Goal: Task Accomplishment & Management: Use online tool/utility

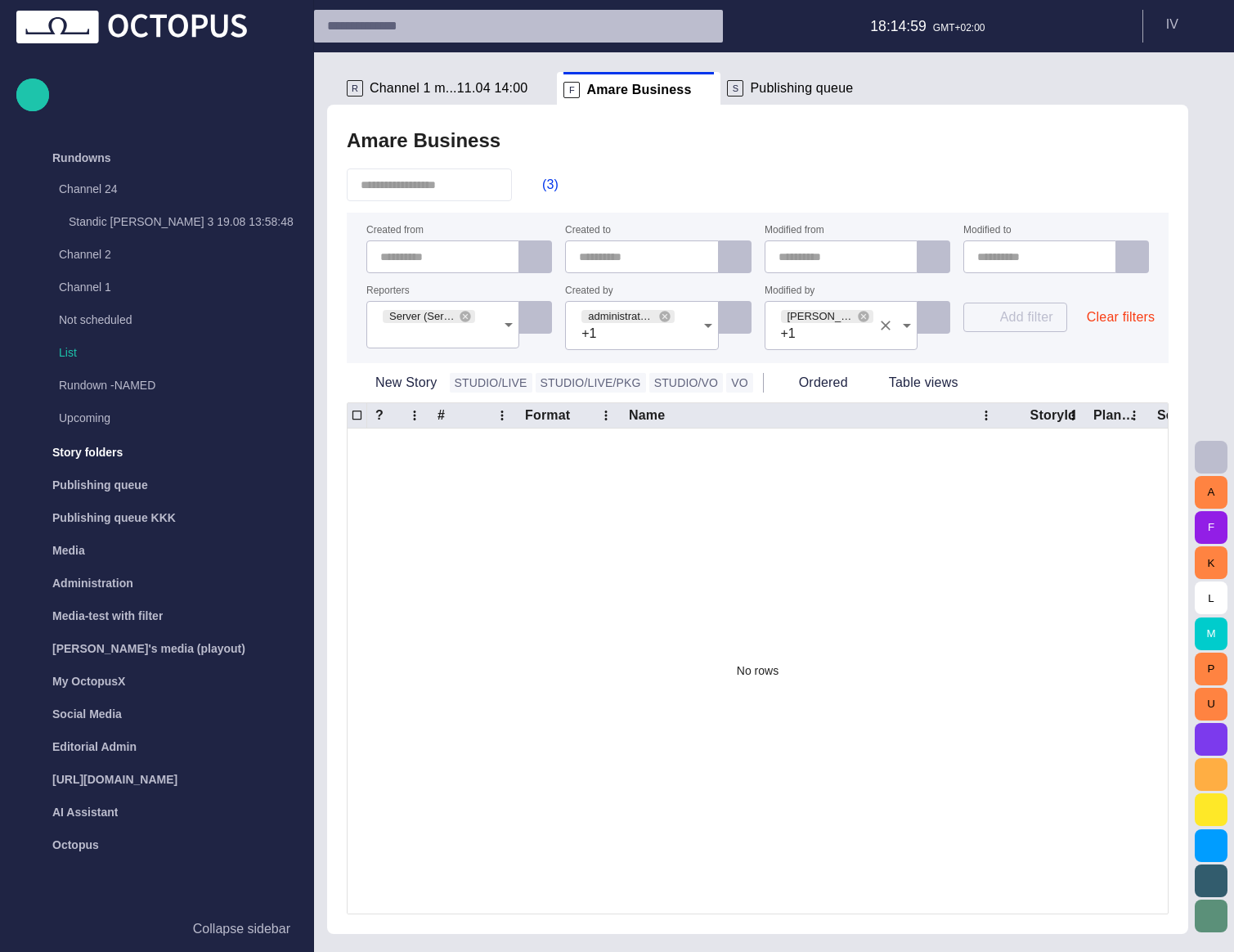
click at [886, 322] on icon "Clear" at bounding box center [886, 325] width 16 height 16
click at [1004, 354] on form "Created from Created to Modified from Modified to Reporters Server (Server) Cre…" at bounding box center [757, 287] width 822 height 150
click at [687, 323] on icon "Clear" at bounding box center [687, 325] width 16 height 16
click at [771, 339] on div "Modified by" at bounding box center [858, 317] width 185 height 62
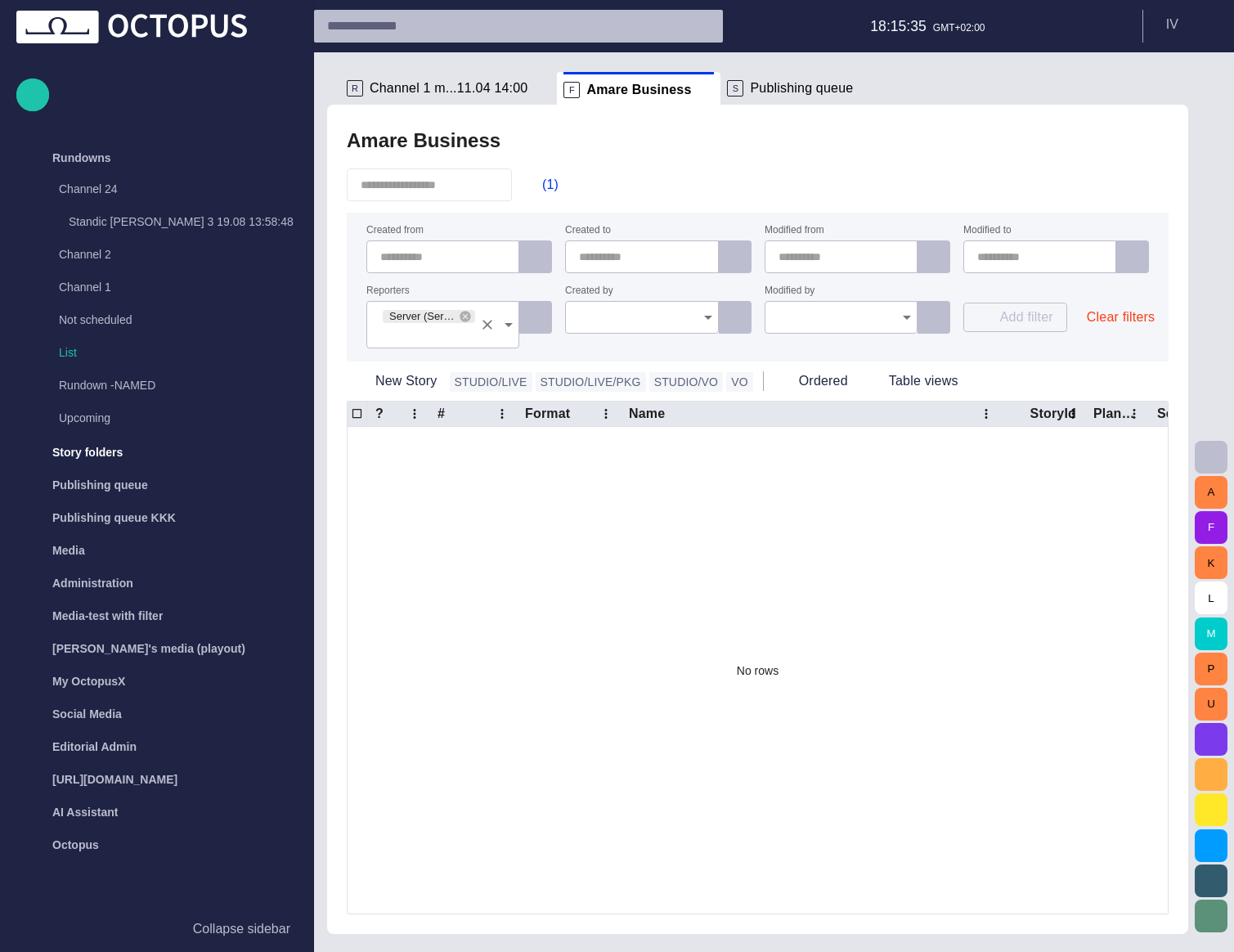
click at [490, 319] on icon "Clear" at bounding box center [487, 324] width 16 height 16
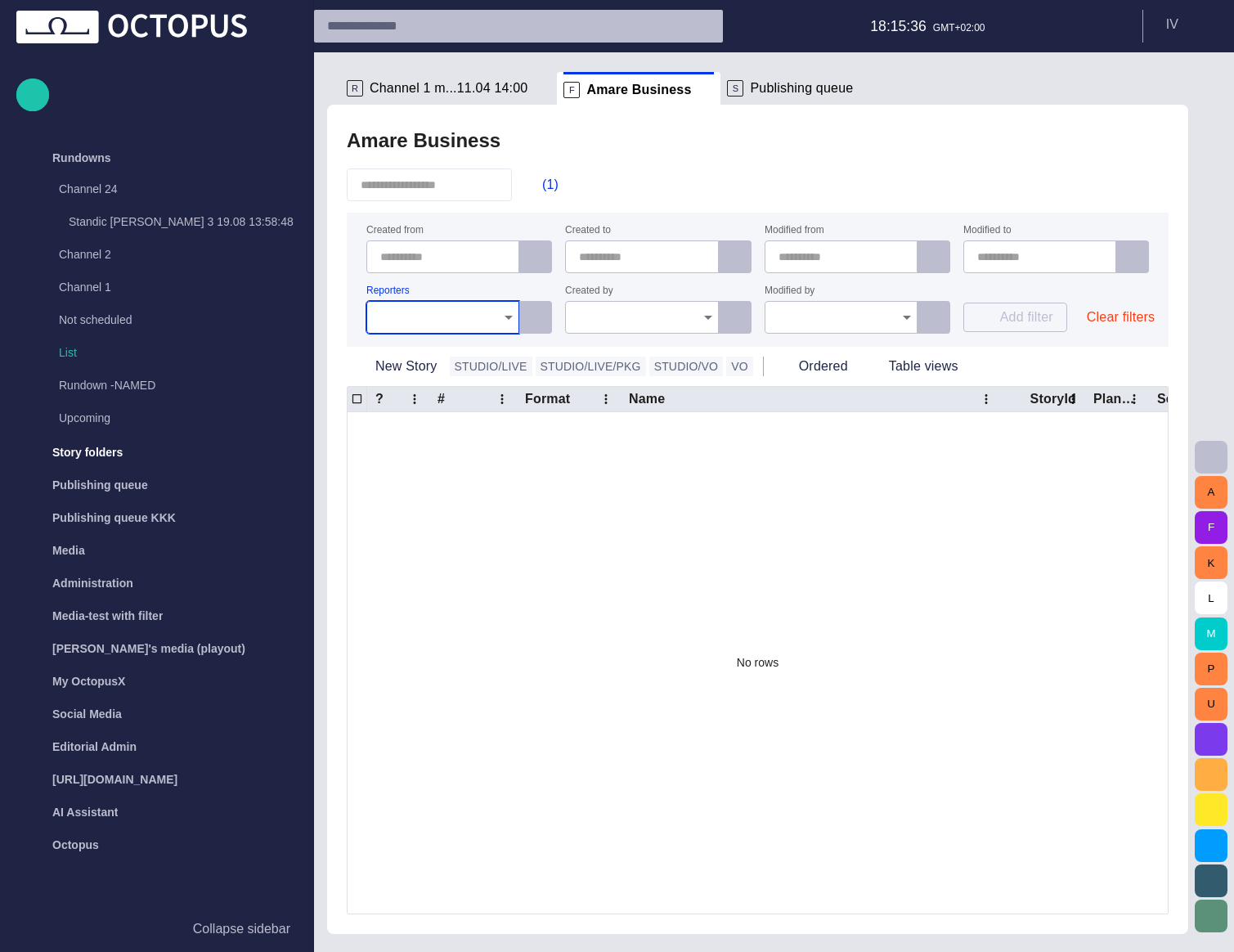
click at [1090, 353] on div "New Story STUDIO/LIVE STUDIO/LIVE/PKG STUDIO/[PERSON_NAME] Ordered Table views" at bounding box center [757, 366] width 822 height 39
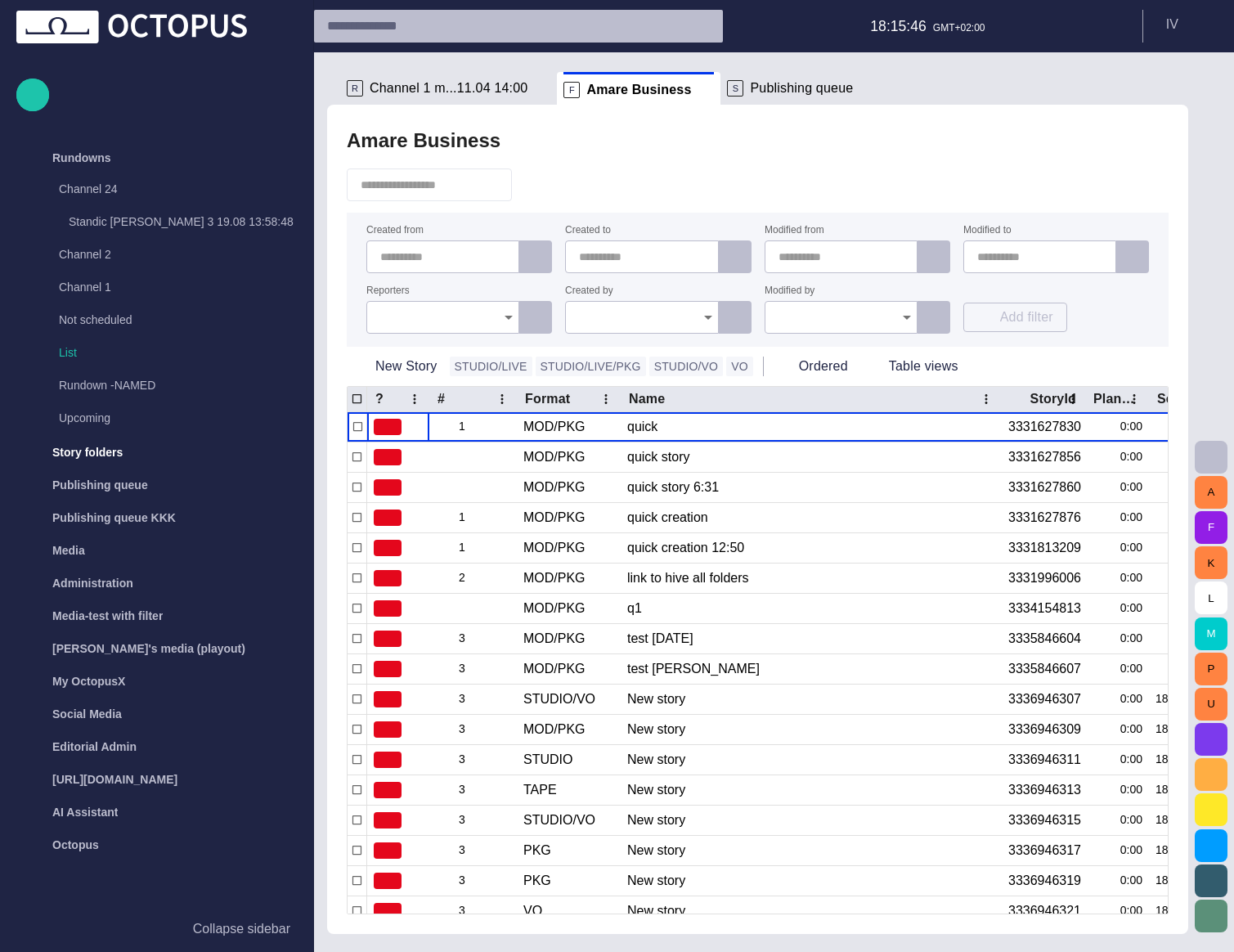
click at [444, 301] on div at bounding box center [443, 317] width 153 height 32
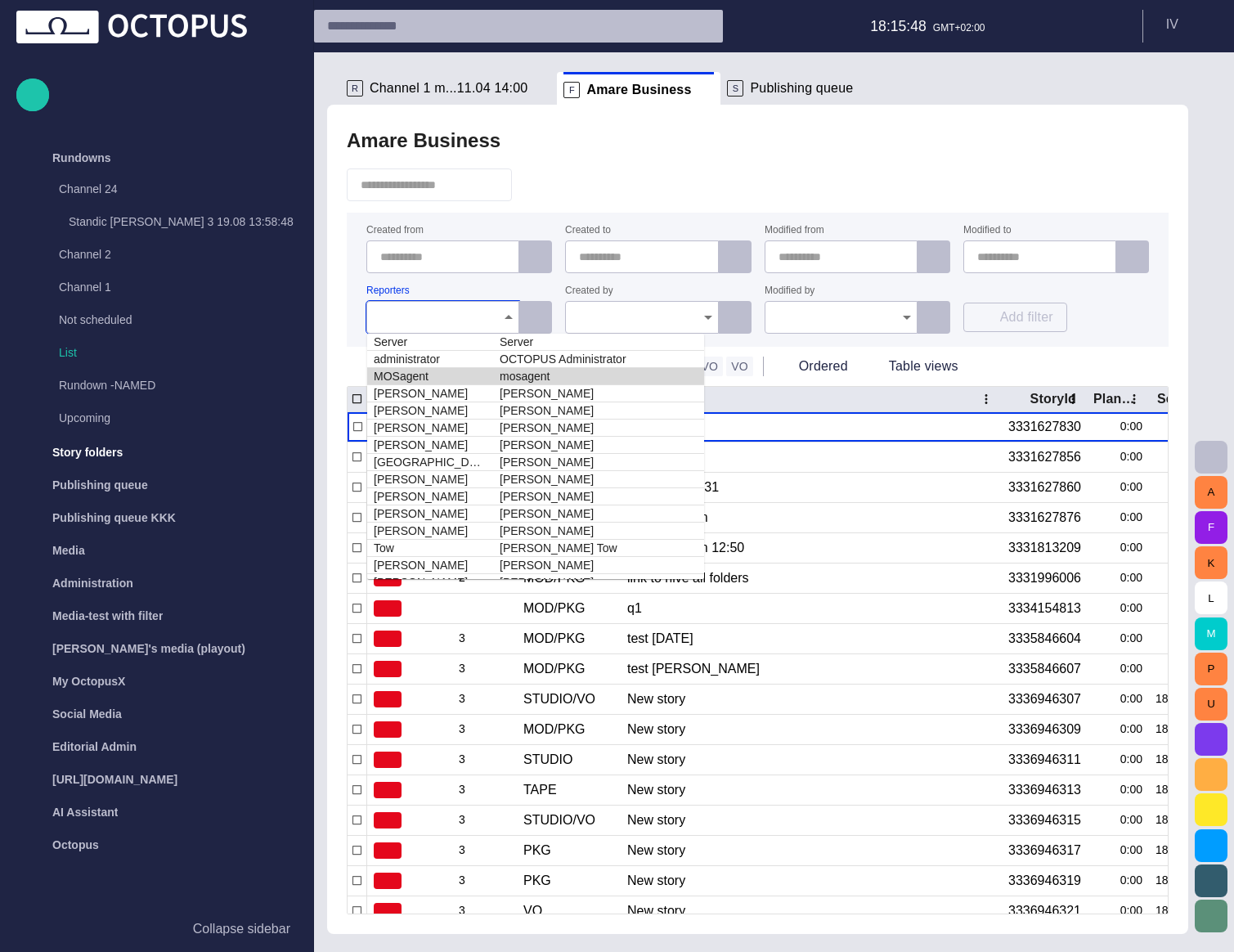
click at [418, 375] on td "MOSagent" at bounding box center [430, 377] width 126 height 17
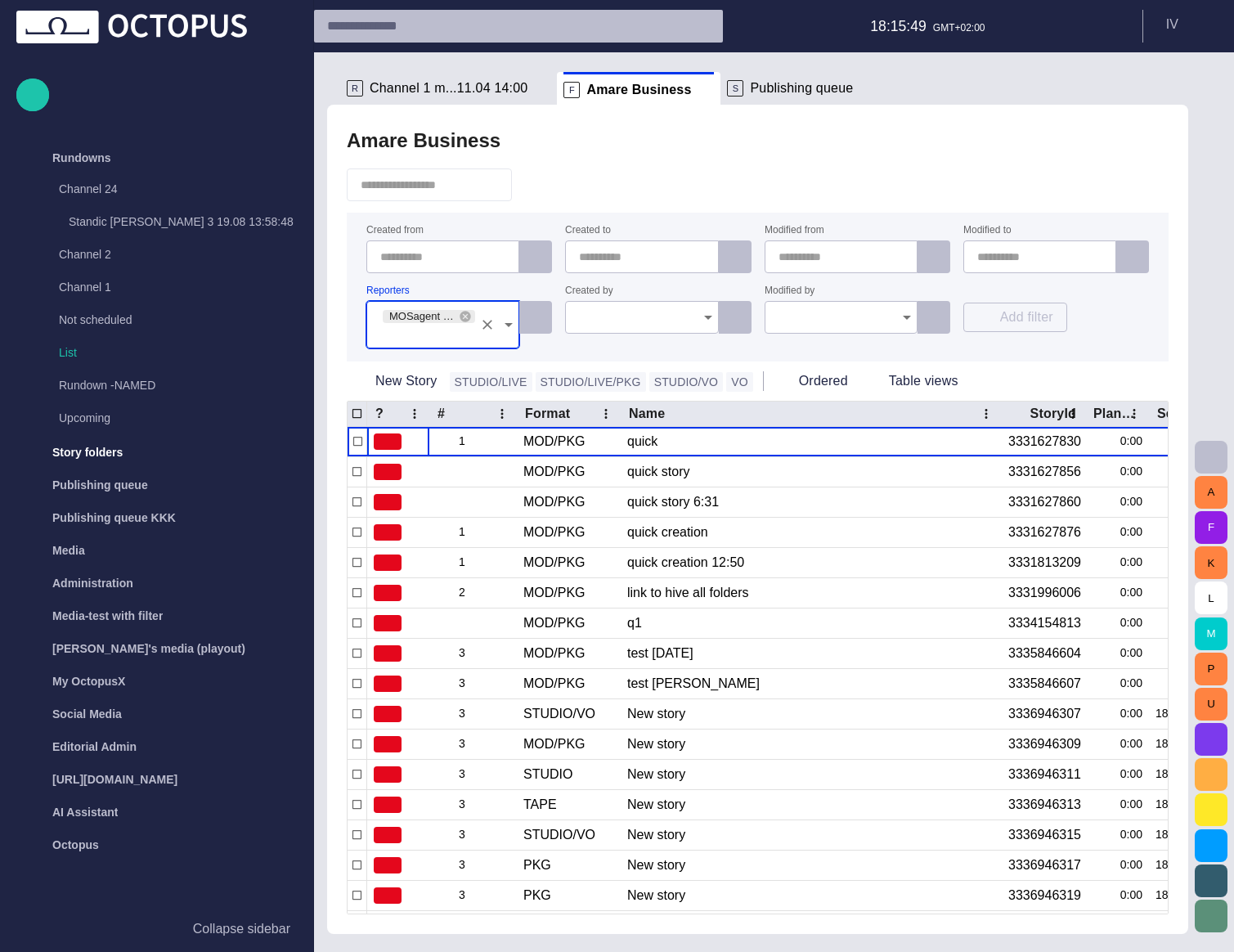
click at [652, 349] on form "Created from Created to Modified from Modified to Reporters MOSagent (mosagent)…" at bounding box center [757, 286] width 822 height 149
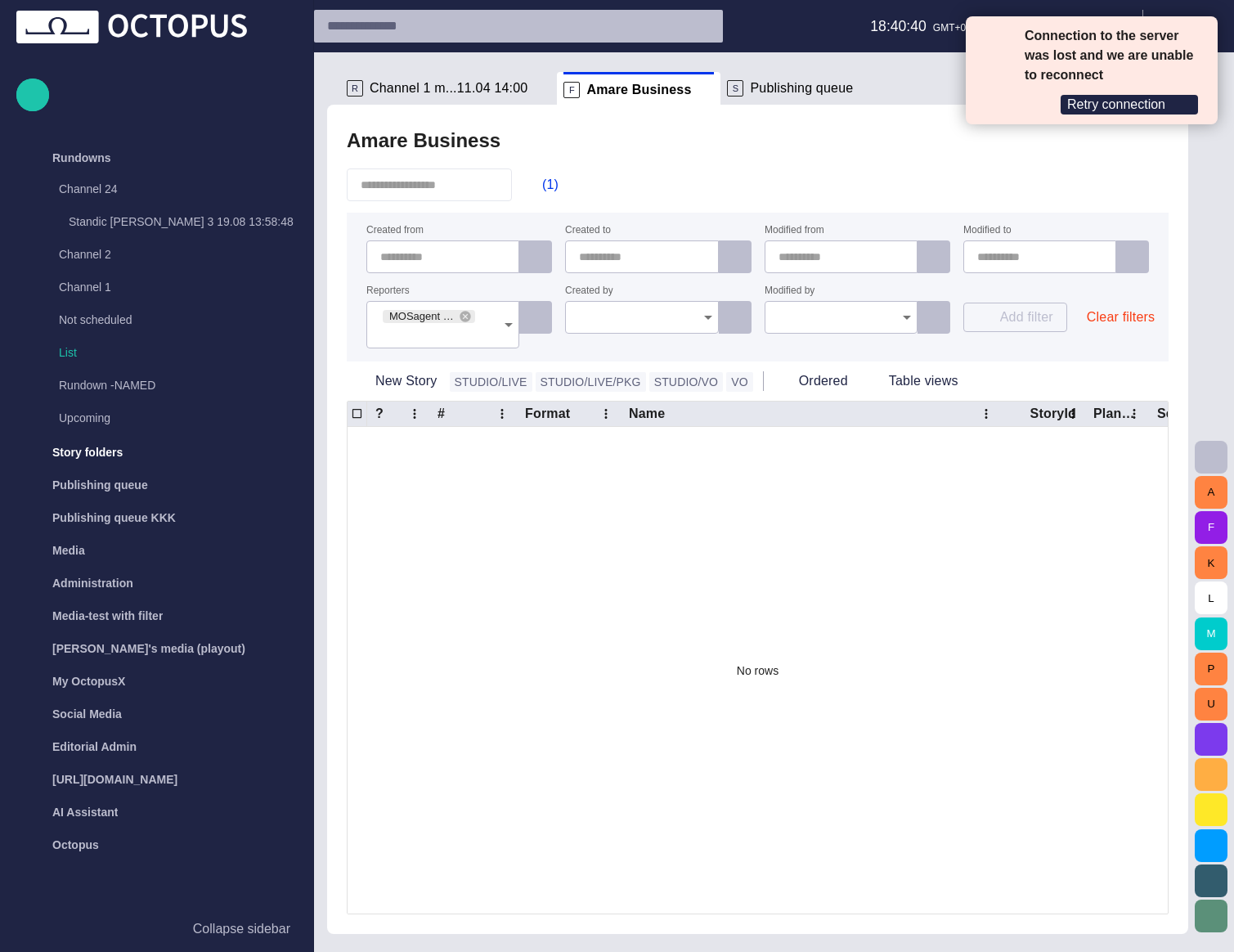
click at [852, 155] on div "Amare Business" at bounding box center [757, 140] width 822 height 32
